Goal: Information Seeking & Learning: Learn about a topic

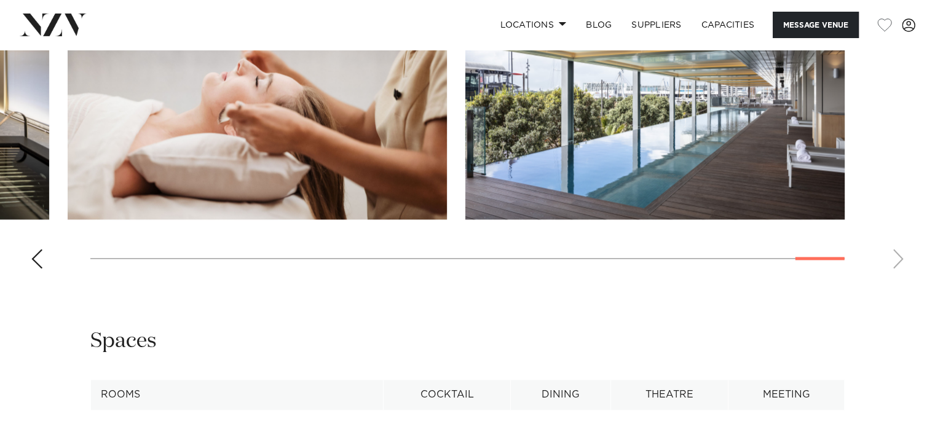
scroll to position [1414, 0]
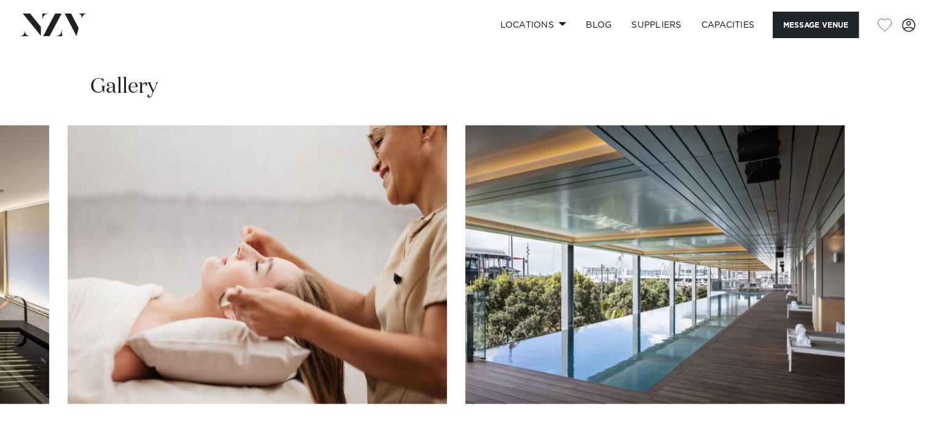
click at [30, 395] on swiper-container at bounding box center [467, 293] width 935 height 337
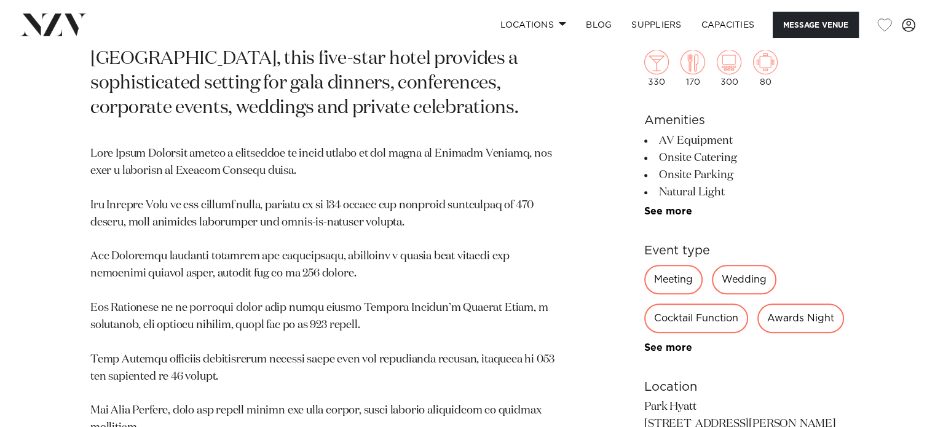
scroll to position [738, 0]
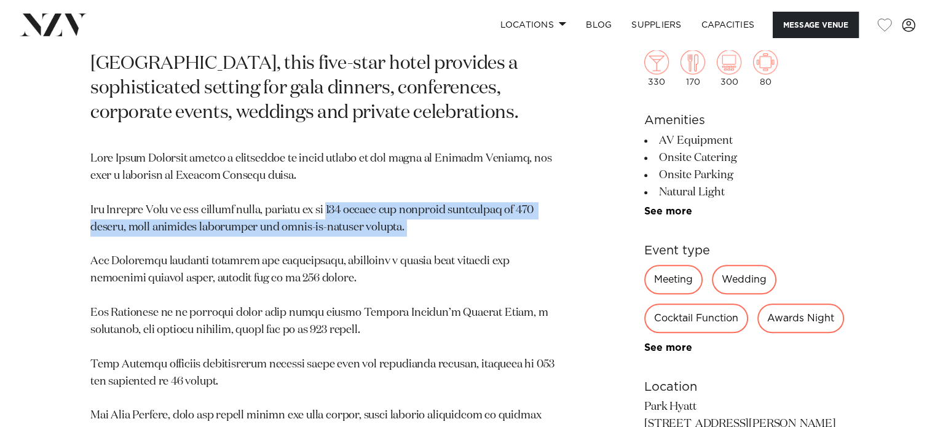
drag, startPoint x: 349, startPoint y: 152, endPoint x: 384, endPoint y: 173, distance: 41.3
click at [384, 173] on p at bounding box center [323, 434] width 467 height 566
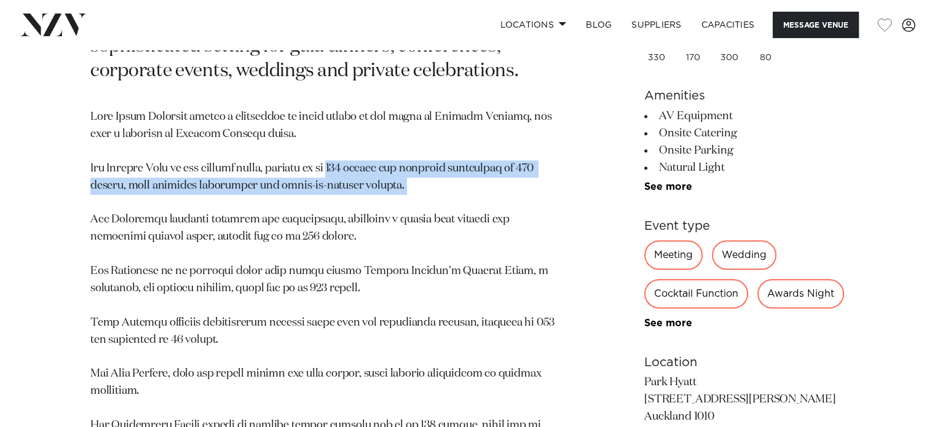
scroll to position [799, 0]
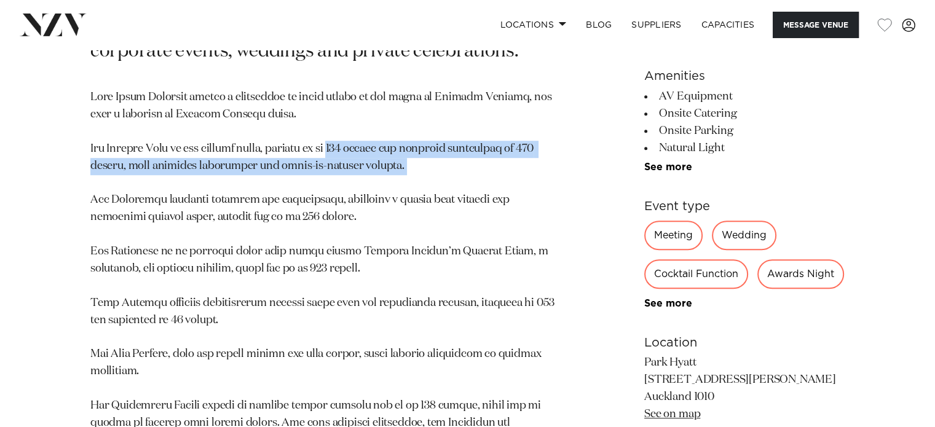
click at [411, 104] on p at bounding box center [323, 372] width 467 height 566
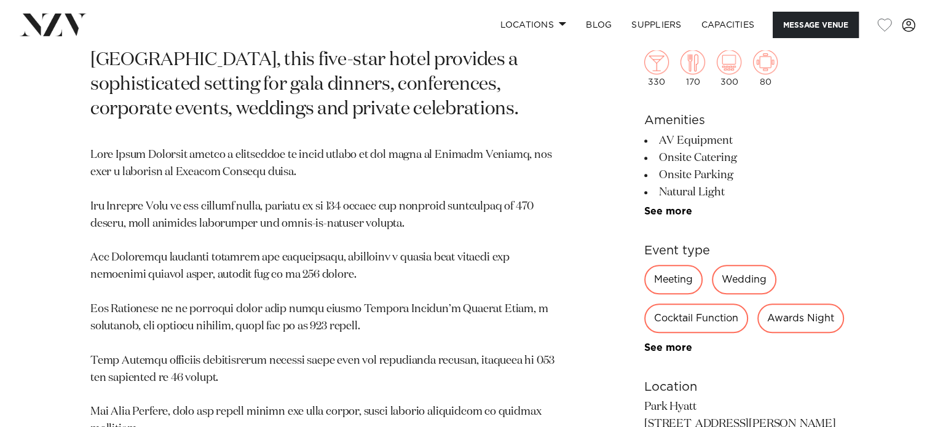
scroll to position [738, 0]
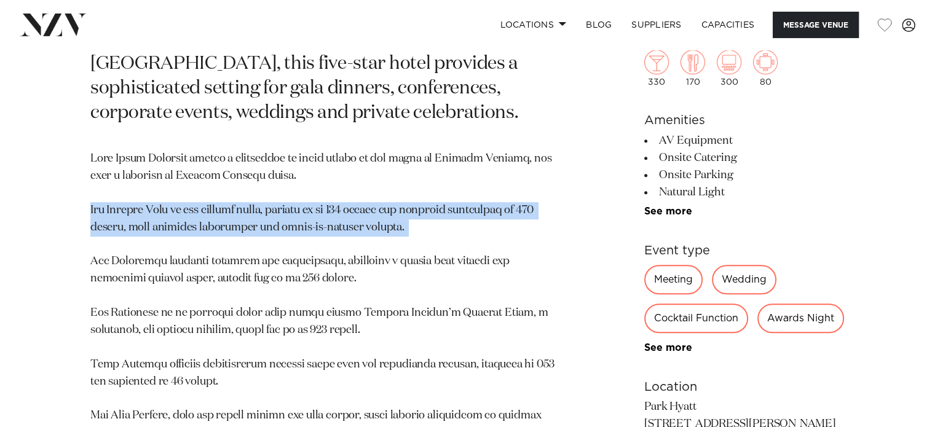
drag, startPoint x: 89, startPoint y: 156, endPoint x: 388, endPoint y: 186, distance: 300.3
click at [388, 186] on div "[GEOGRAPHIC_DATA] [GEOGRAPHIC_DATA] [GEOGRAPHIC_DATA] is a premier waterfront v…" at bounding box center [467, 265] width 915 height 931
copy p "The [GEOGRAPHIC_DATA] is the largest space, hosting up to 330 guests for cockta…"
